Goal: Go to known website: Access a specific website the user already knows

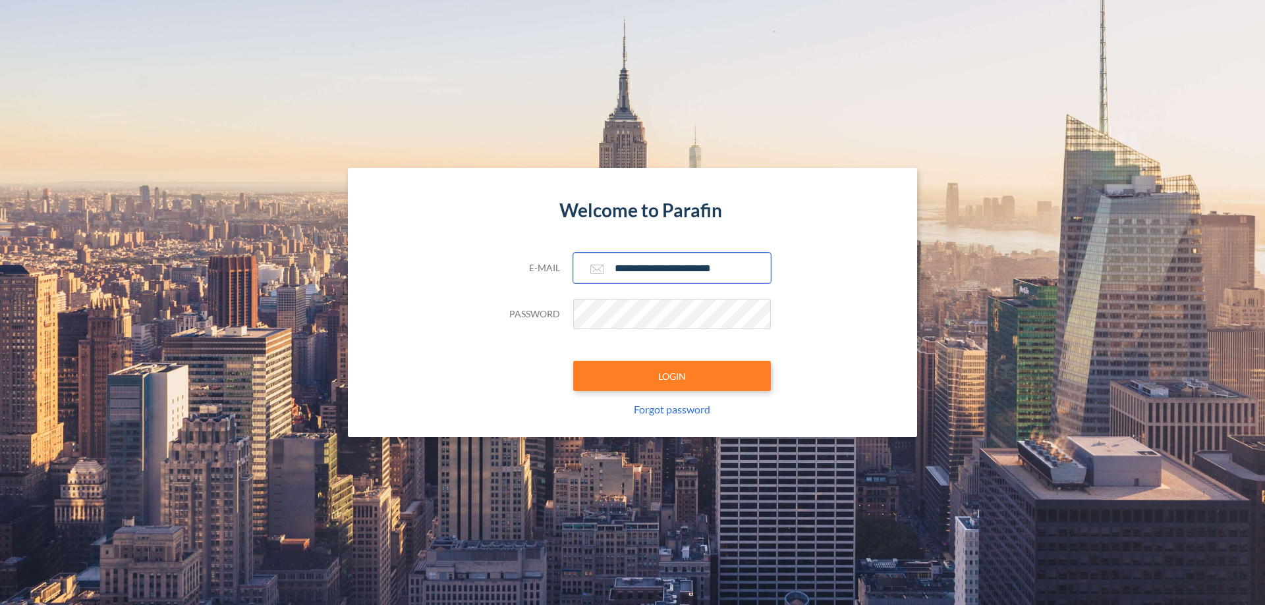
type input "**********"
click at [672, 376] on button "LOGIN" at bounding box center [672, 376] width 198 height 30
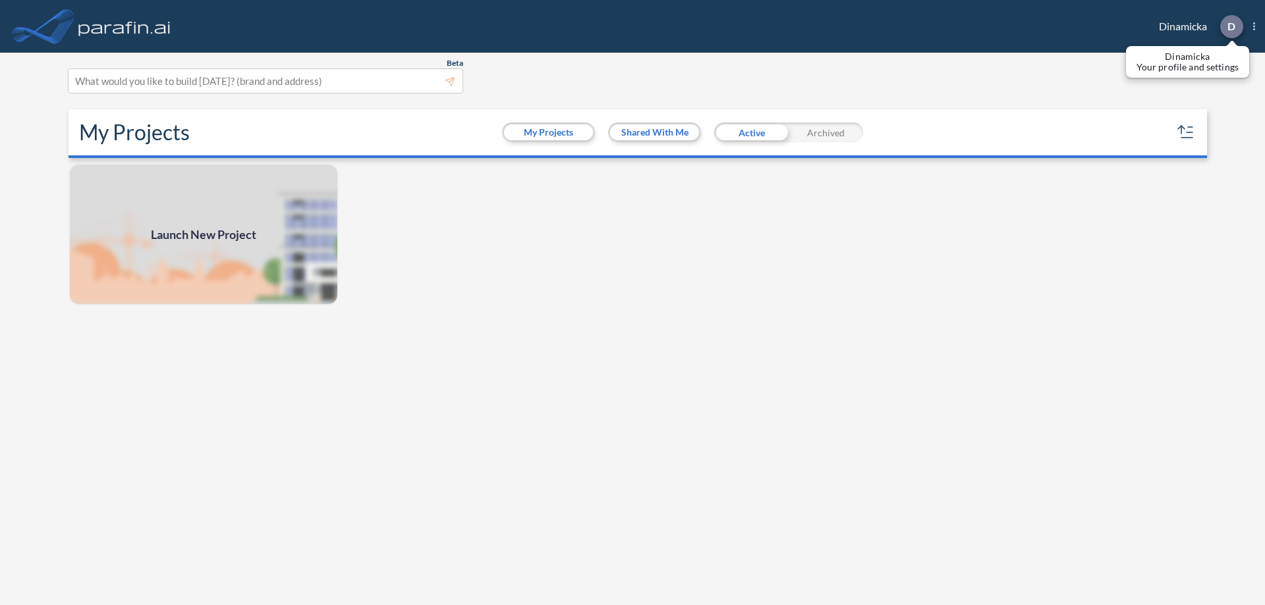
click at [1231, 26] on p "D" at bounding box center [1231, 26] width 8 height 12
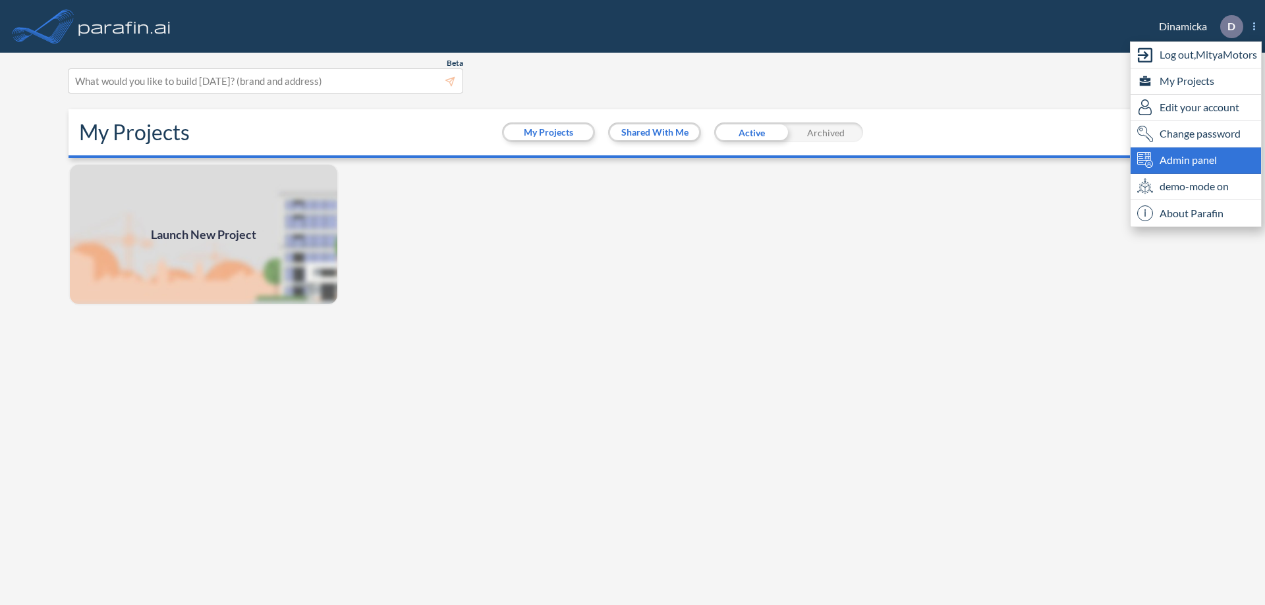
click at [1196, 160] on span "Admin panel" at bounding box center [1188, 160] width 57 height 16
